Goal: Task Accomplishment & Management: Manage account settings

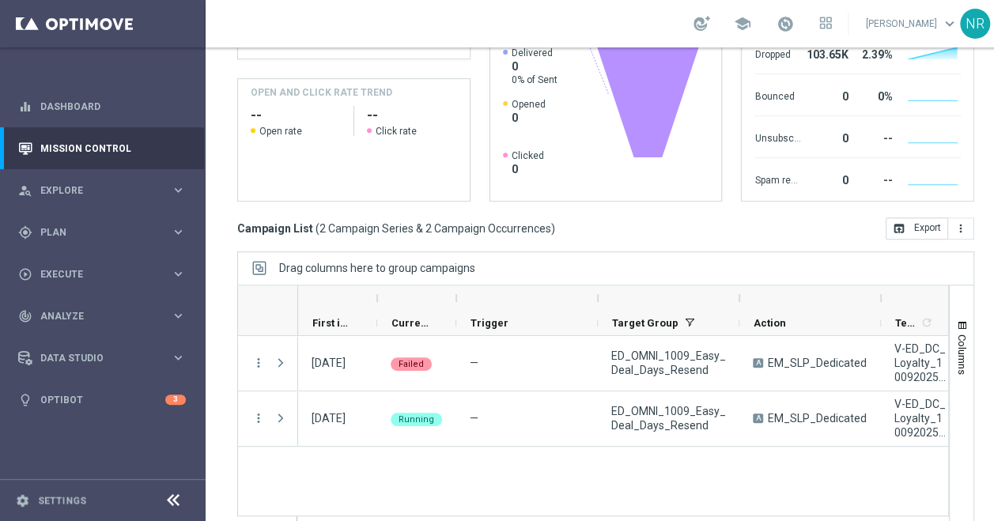
scroll to position [320, 0]
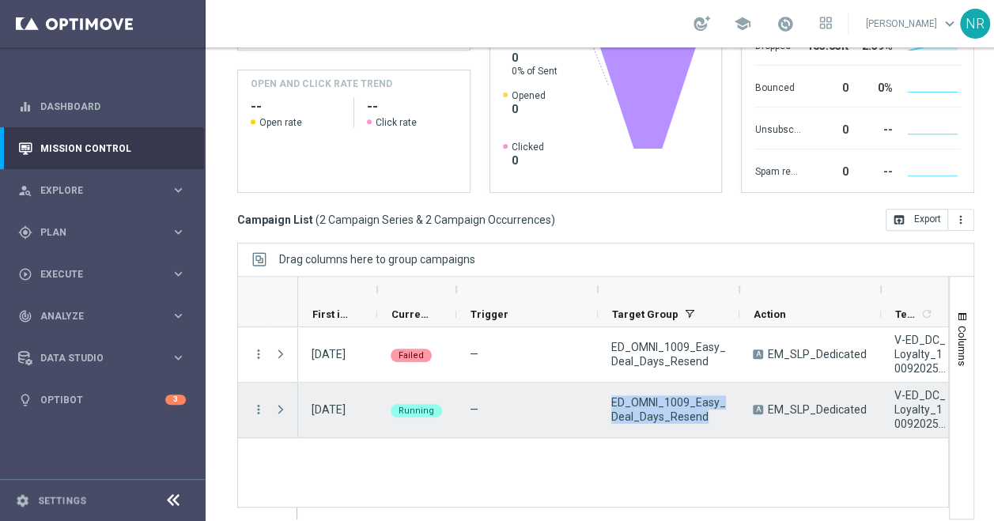
drag, startPoint x: 712, startPoint y: 416, endPoint x: 609, endPoint y: 397, distance: 104.5
click at [609, 397] on div "ED_OMNI_1009_Easy_Deal_Days_Resend" at bounding box center [669, 410] width 142 height 55
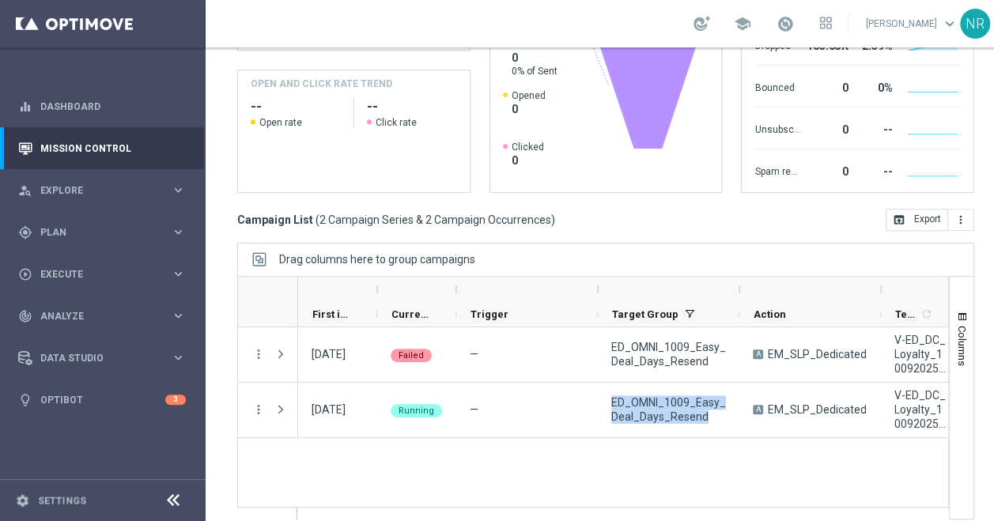
click at [557, 467] on div "09 Oct 2025, Thursday Failed — ED_OMNI_1009_Easy_Deal_Days_Resend A EM_SLP_Dedi…" at bounding box center [623, 422] width 650 height 191
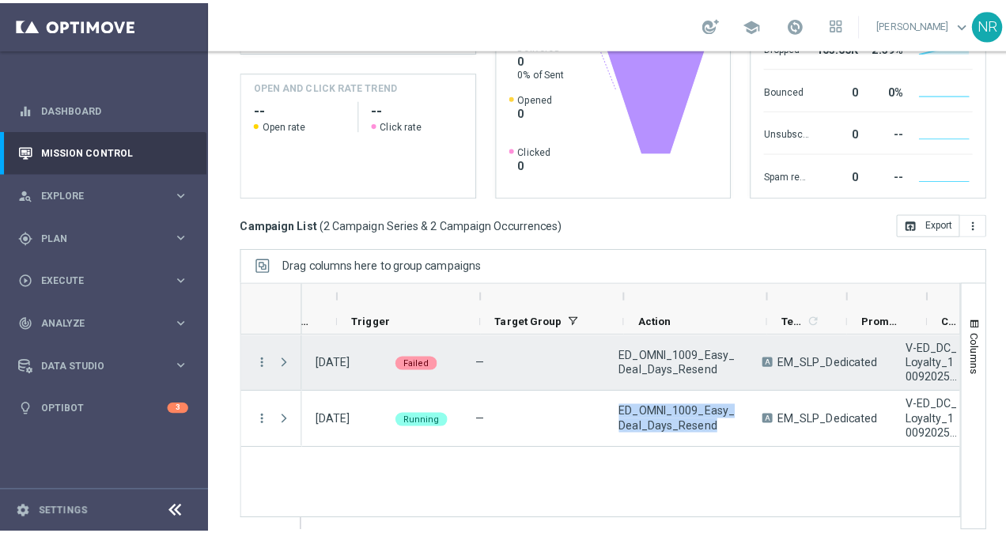
scroll to position [0, 123]
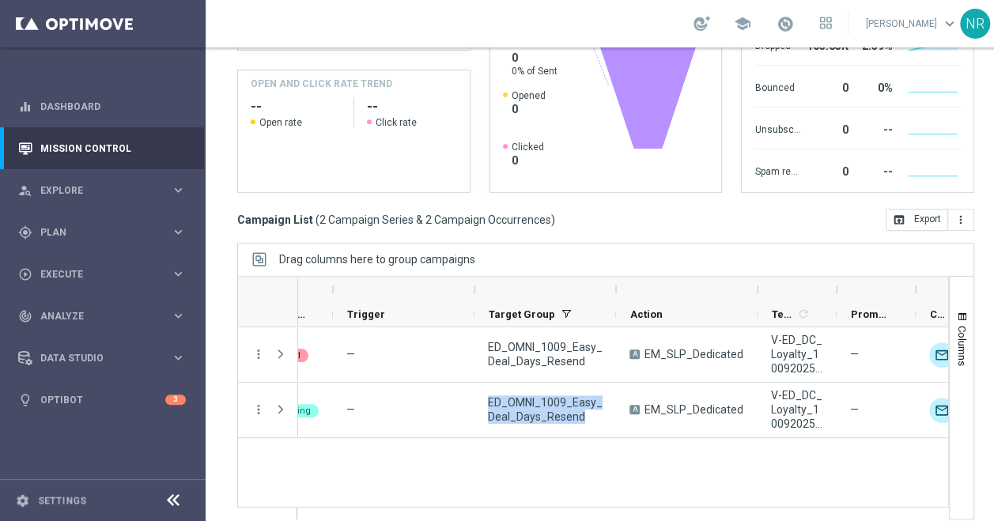
drag, startPoint x: 832, startPoint y: 286, endPoint x: 882, endPoint y: 288, distance: 50.6
click at [882, 288] on div "Optimail" at bounding box center [863, 289] width 1377 height 25
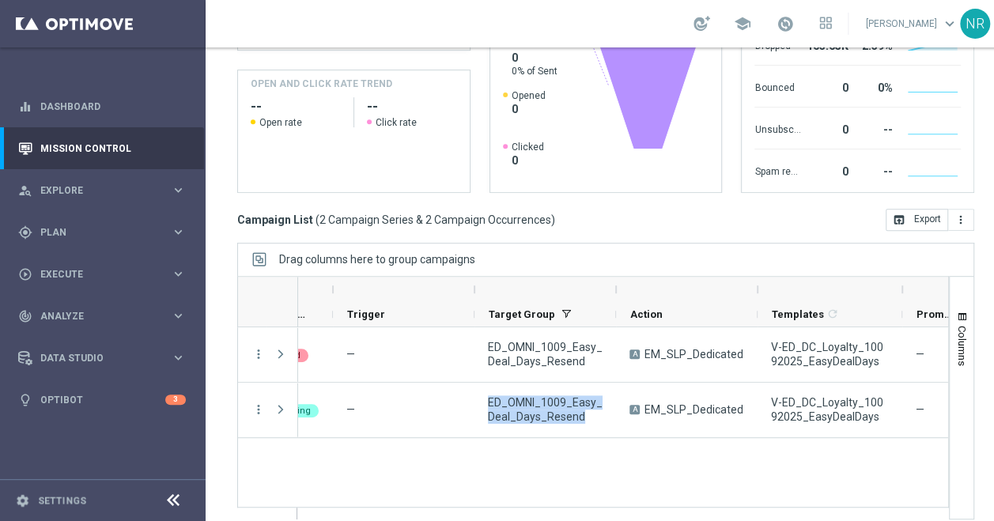
drag, startPoint x: 833, startPoint y: 289, endPoint x: 900, endPoint y: 286, distance: 67.2
click at [900, 286] on div at bounding box center [829, 289] width 145 height 25
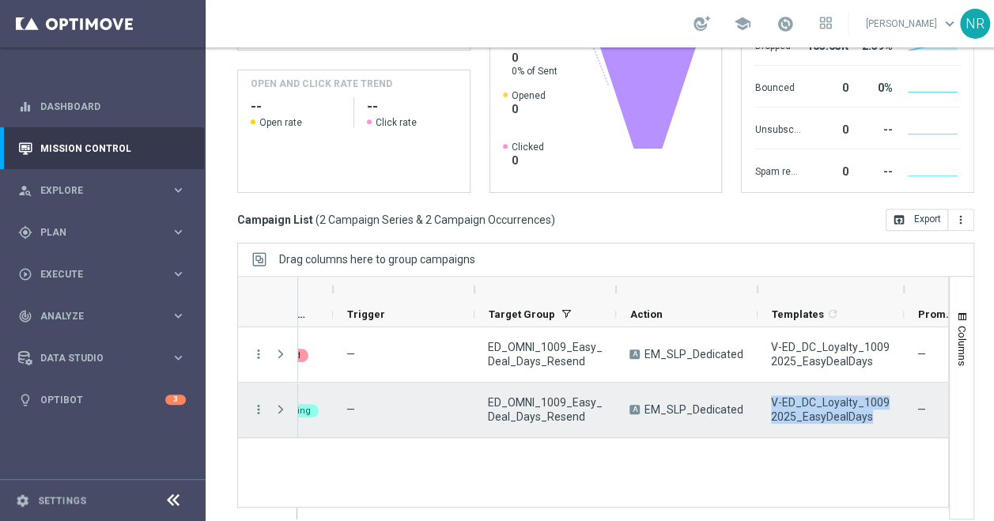
drag, startPoint x: 870, startPoint y: 415, endPoint x: 767, endPoint y: 402, distance: 104.3
click at [767, 402] on div "V-ED_DC_Loyalty_10092025_EasyDealDays" at bounding box center [830, 410] width 146 height 55
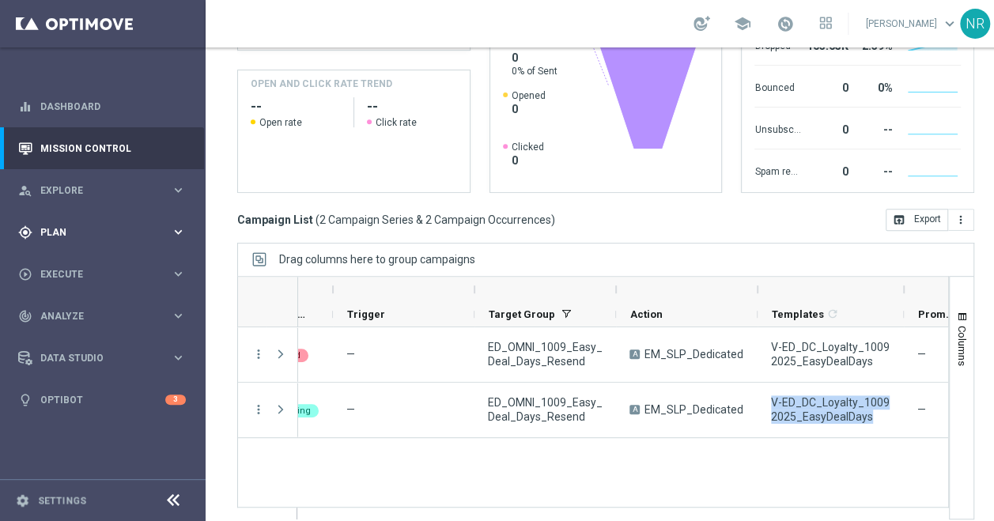
click at [139, 242] on div "gps_fixed Plan keyboard_arrow_right" at bounding box center [102, 232] width 204 height 42
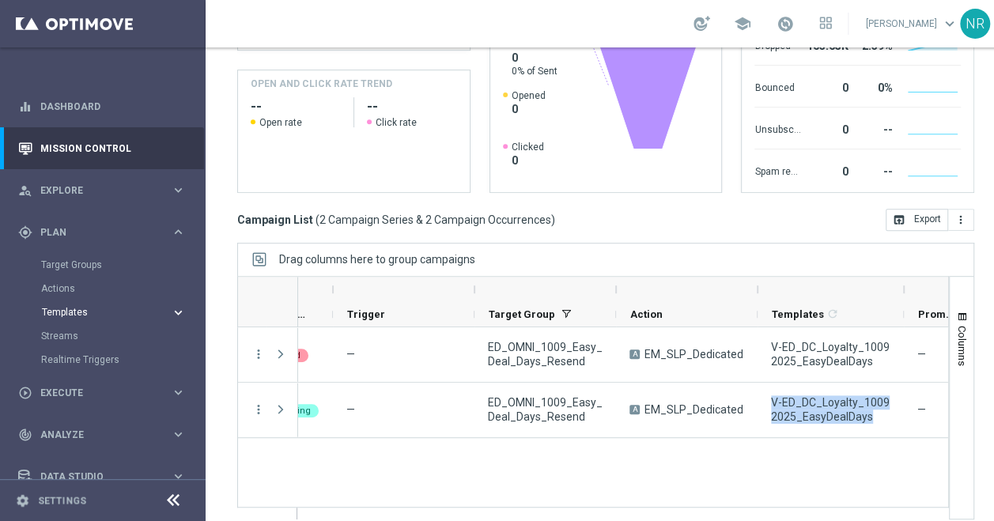
click at [74, 316] on span "Templates" at bounding box center [98, 312] width 113 height 9
click at [65, 338] on link "Optimail" at bounding box center [106, 336] width 115 height 13
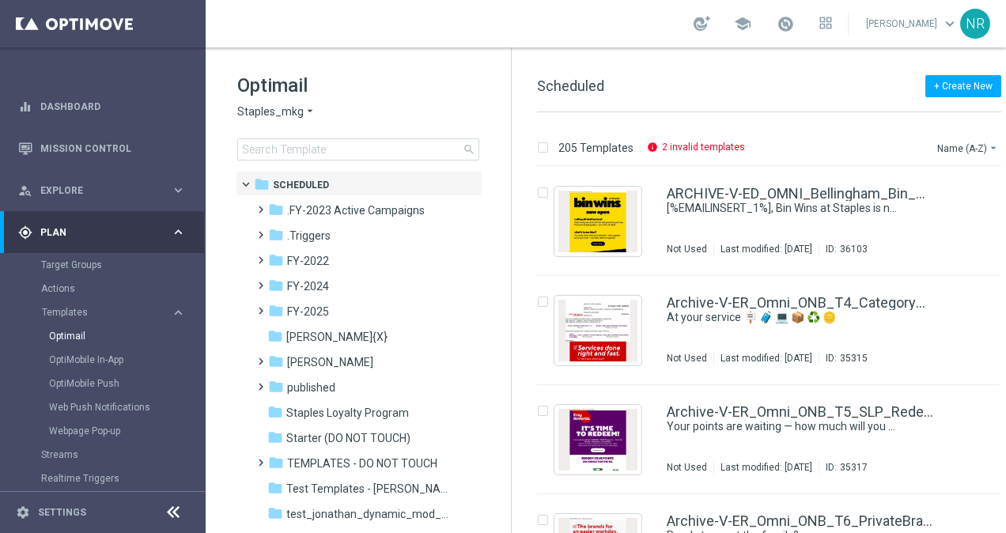
click at [0, 474] on section "Target Groups Actions Templates keyboard_arrow_right Optimail OptiMobile In-App" at bounding box center [102, 371] width 204 height 237
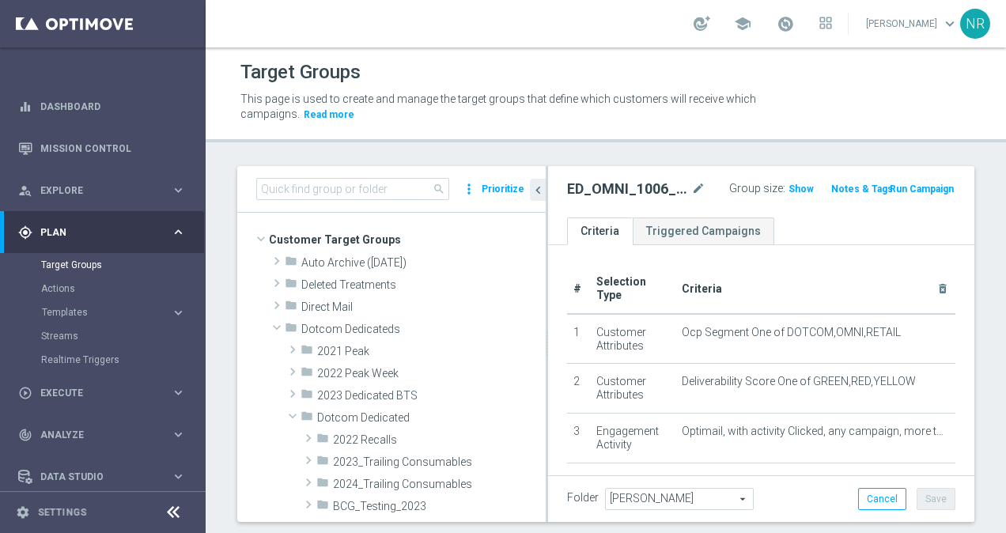
scroll to position [75, 0]
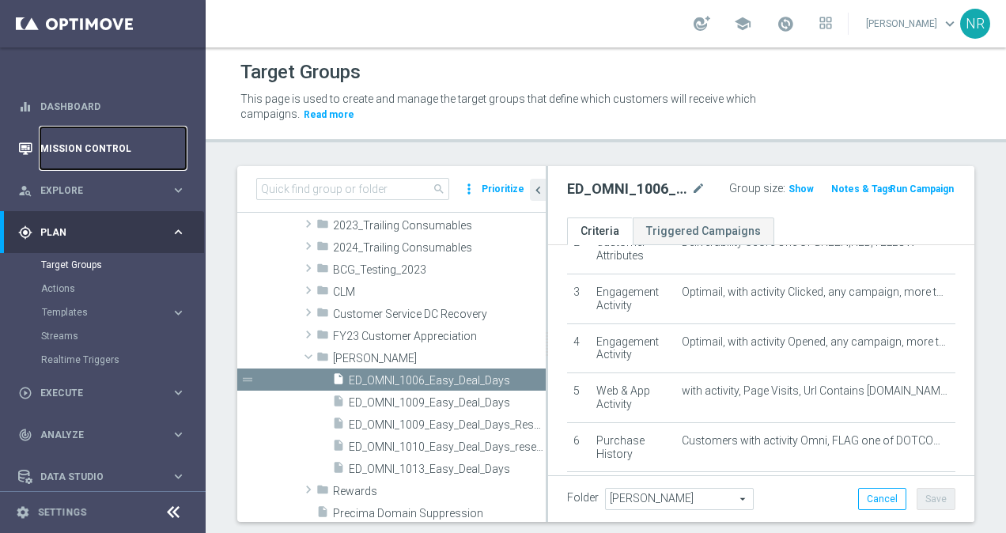
click at [110, 143] on link "Mission Control" at bounding box center [112, 148] width 145 height 42
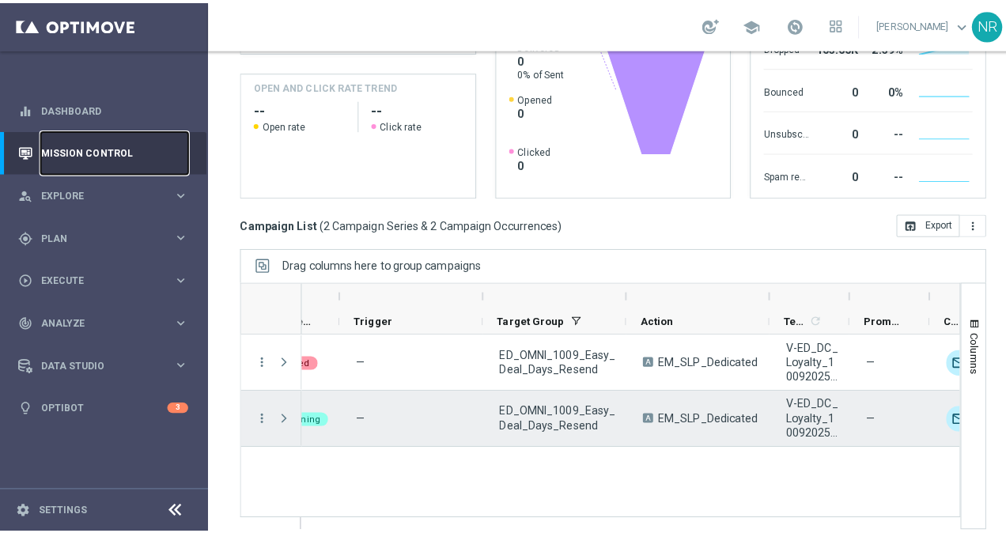
scroll to position [0, 121]
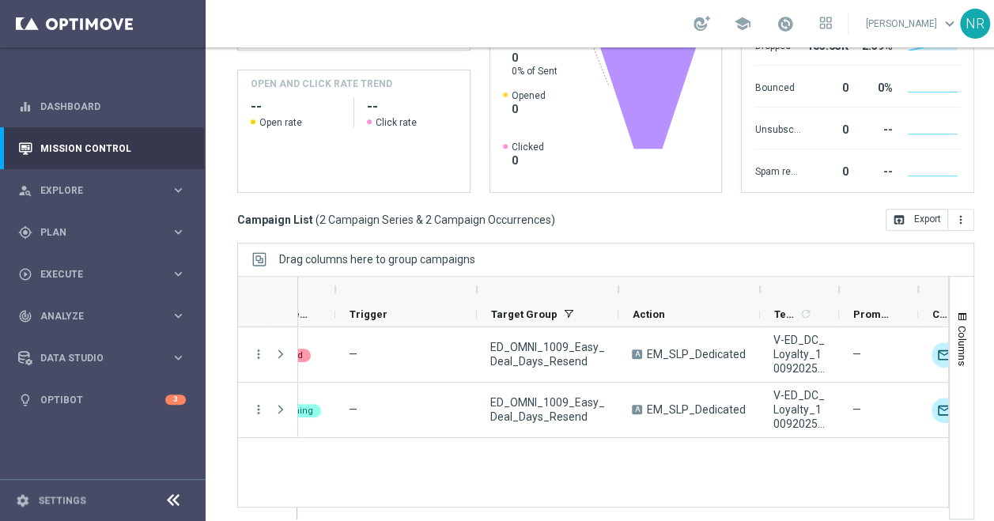
drag, startPoint x: 836, startPoint y: 282, endPoint x: 913, endPoint y: 275, distance: 77.8
click at [842, 277] on div at bounding box center [839, 289] width 6 height 25
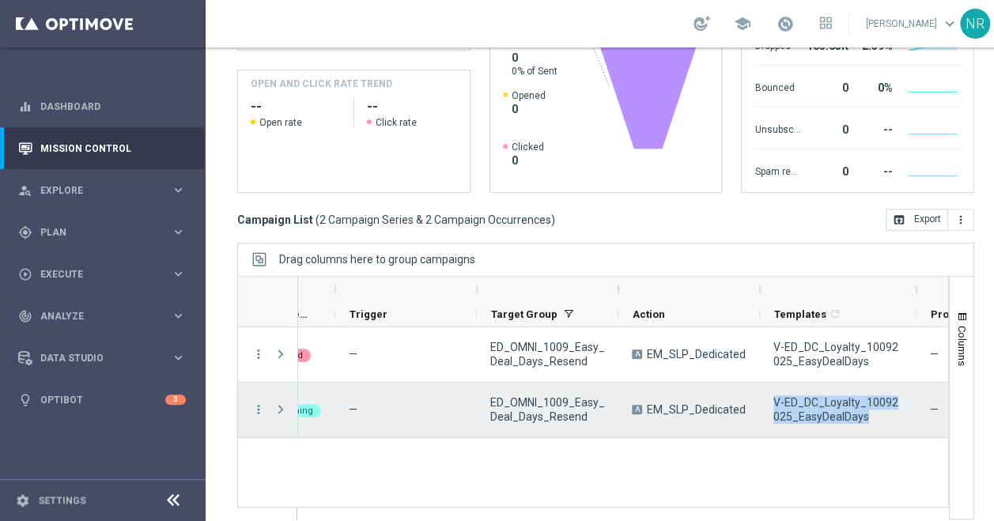
drag, startPoint x: 868, startPoint y: 411, endPoint x: 765, endPoint y: 402, distance: 103.2
click at [765, 402] on div "V-ED_DC_Loyalty_10092025_EasyDealDays" at bounding box center [838, 410] width 157 height 55
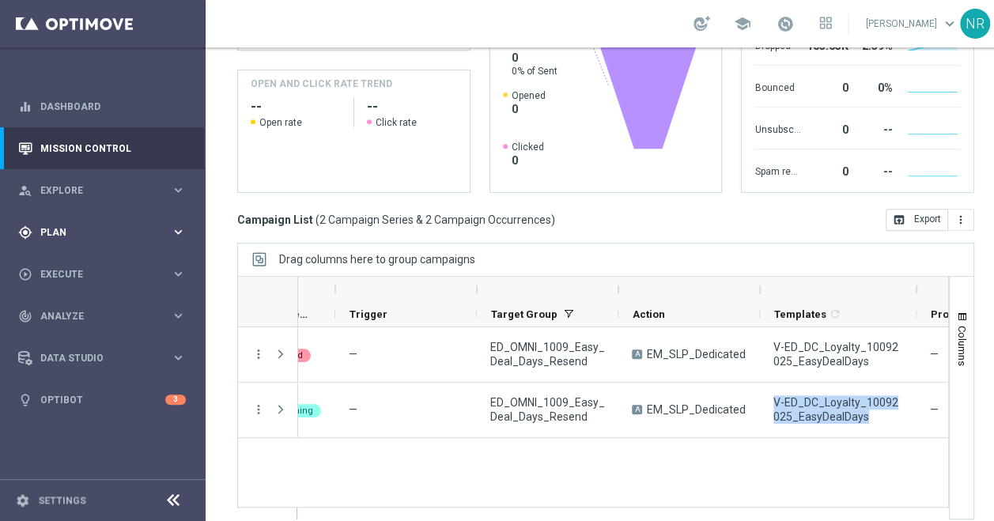
click at [123, 235] on span "Plan" at bounding box center [105, 232] width 130 height 9
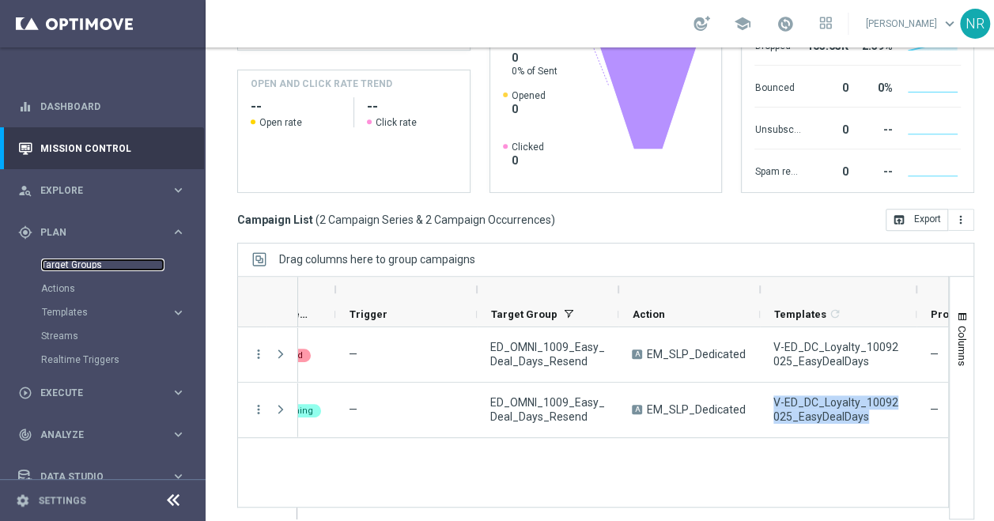
click at [89, 265] on link "Target Groups" at bounding box center [102, 265] width 123 height 13
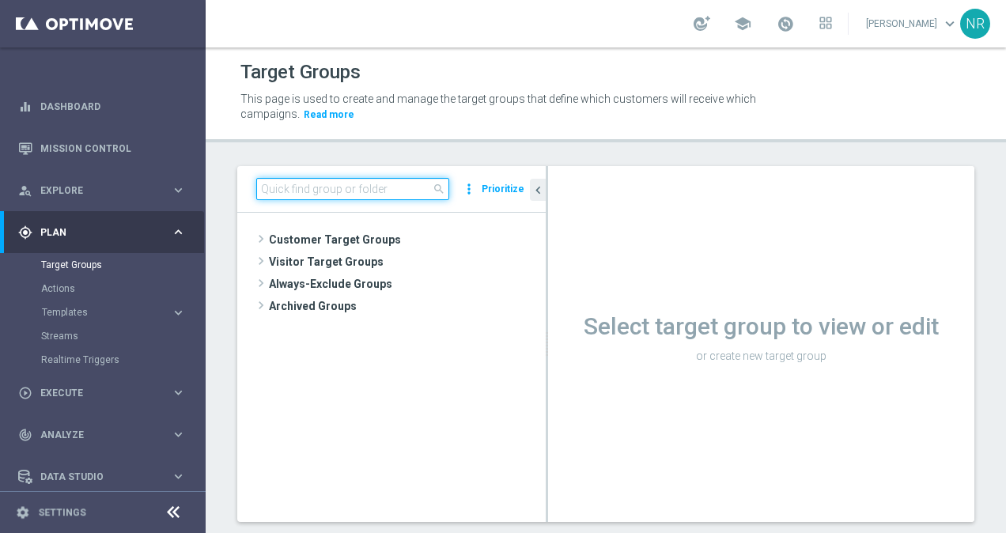
click at [326, 193] on input at bounding box center [352, 189] width 193 height 22
paste input "V-ED_DC_Loyalty_10092025_EasyDealDays"
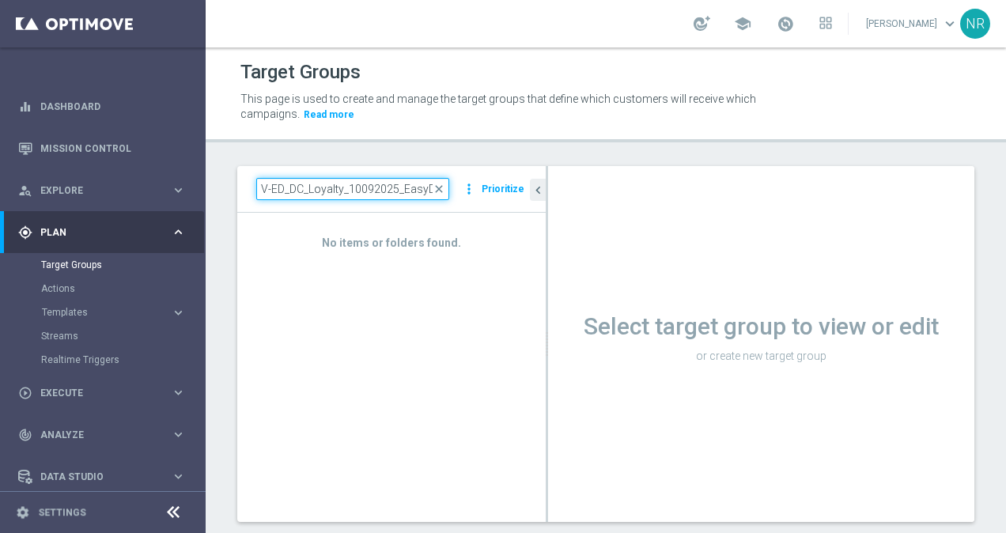
drag, startPoint x: 285, startPoint y: 187, endPoint x: 239, endPoint y: 187, distance: 45.9
click at [239, 187] on div "V-ED_DC_Loyalty_10092025_EasyDealDay close more_vert Prioritize" at bounding box center [391, 189] width 308 height 47
click at [273, 183] on input "V-ED_DC_Loyalty_10092025_EasyDealDay" at bounding box center [352, 189] width 193 height 22
type input "V-ED_DC_Loyalty_10092025_EasyDealDay"
click at [76, 309] on span "Templates" at bounding box center [98, 312] width 113 height 9
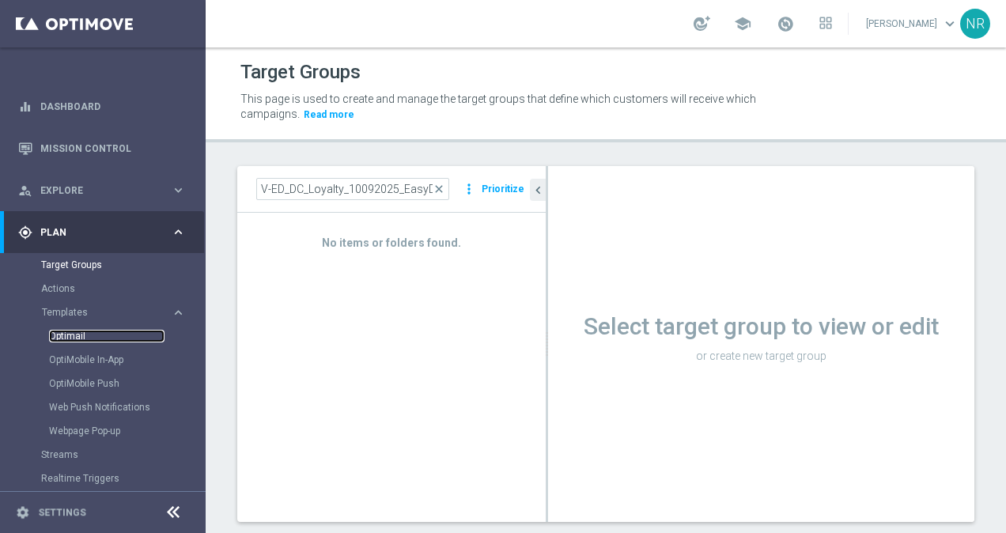
click at [68, 332] on link "Optimail" at bounding box center [106, 336] width 115 height 13
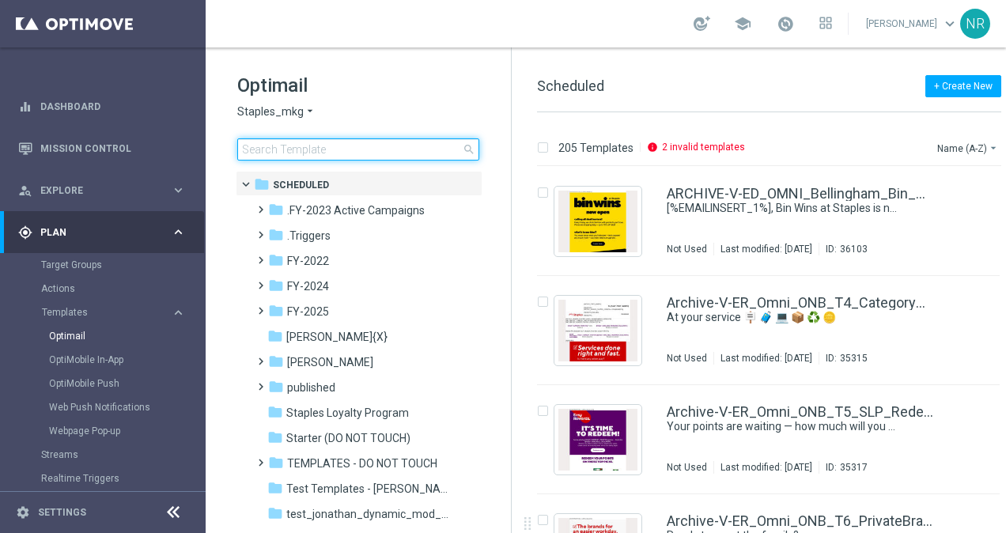
click at [354, 153] on input at bounding box center [358, 149] width 242 height 22
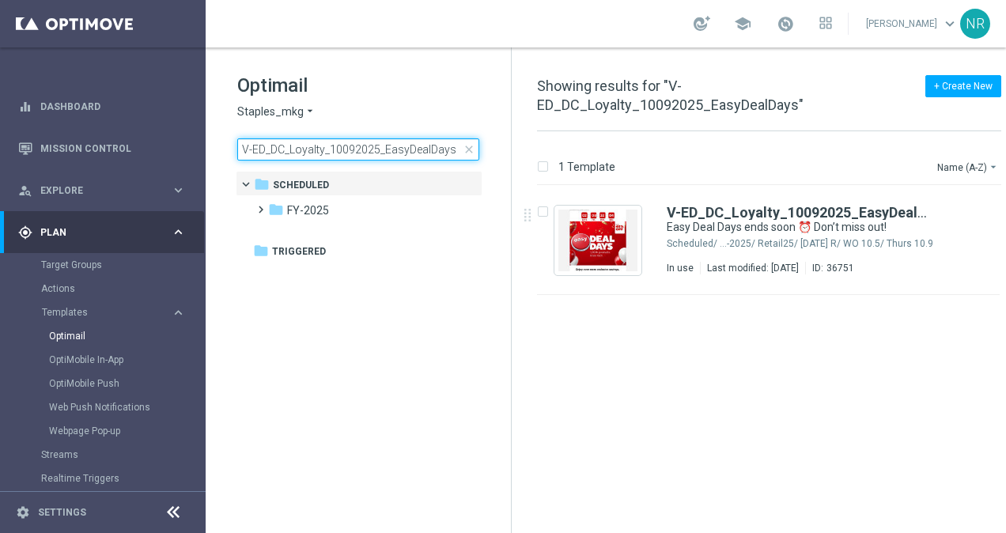
type input "V-ED_DC_Loyalty_10092025_EasyDealDays"
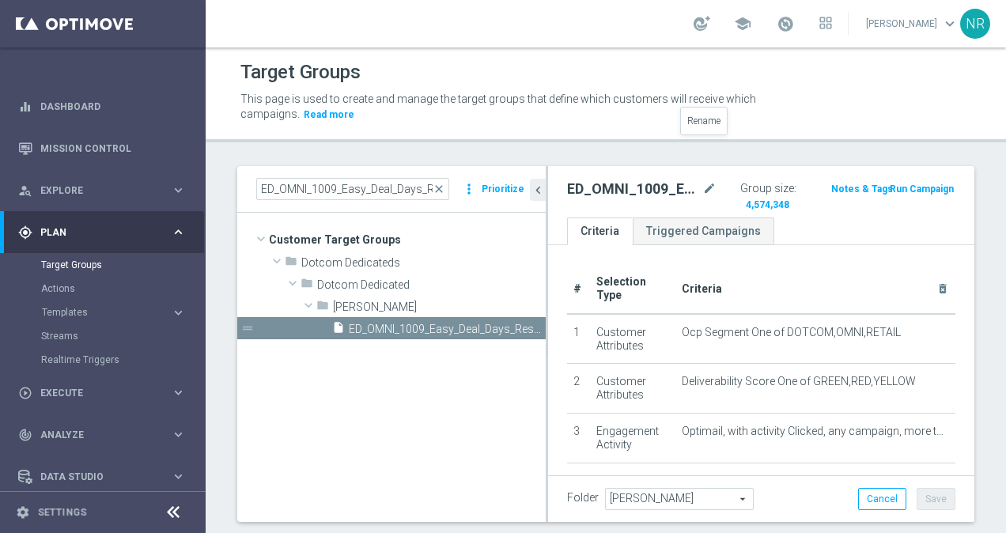
scroll to position [274, 0]
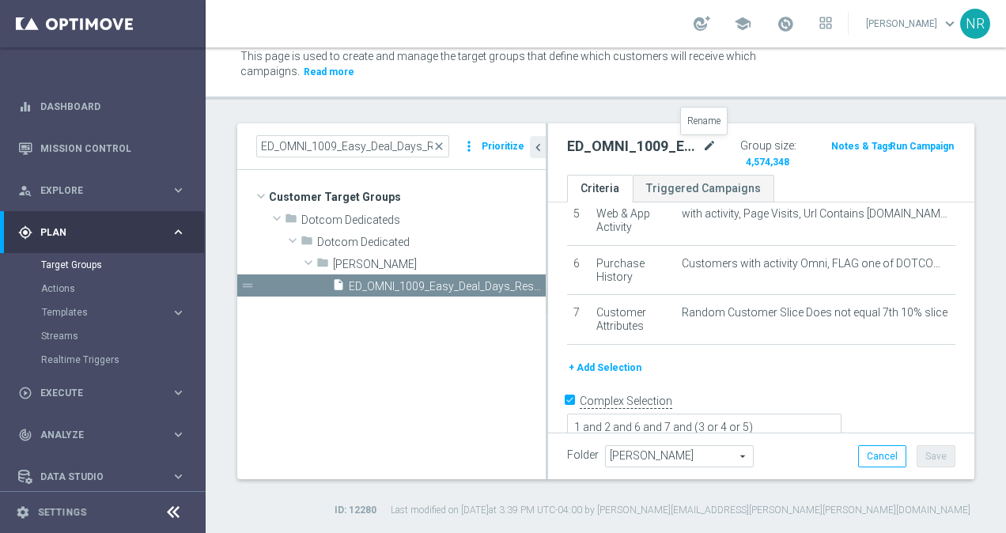
click at [703, 139] on icon "mode_edit" at bounding box center [709, 146] width 14 height 19
